Goal: Transaction & Acquisition: Purchase product/service

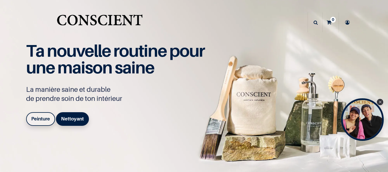
click at [40, 121] on b "Peinture" at bounding box center [40, 119] width 19 height 6
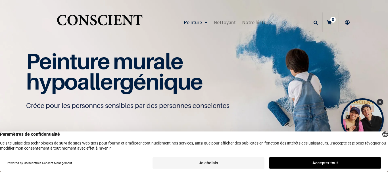
scroll to position [0, 0]
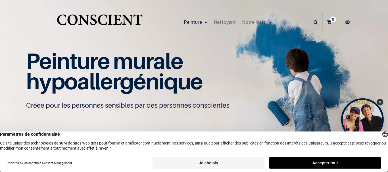
click at [318, 164] on button "Accepter tout" at bounding box center [325, 163] width 112 height 11
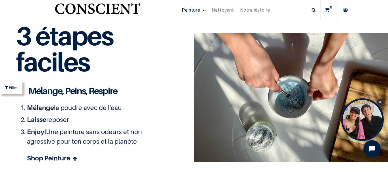
scroll to position [1563, 0]
